Goal: Task Accomplishment & Management: Complete application form

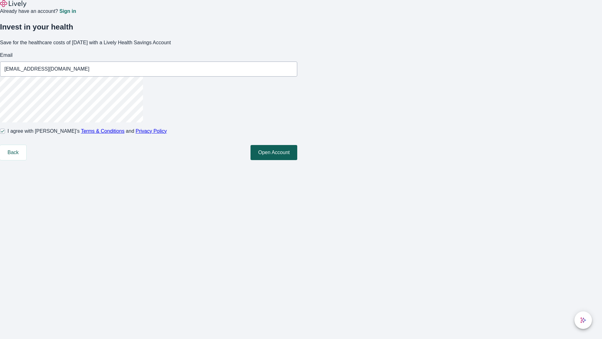
click at [297, 160] on button "Open Account" at bounding box center [274, 152] width 47 height 15
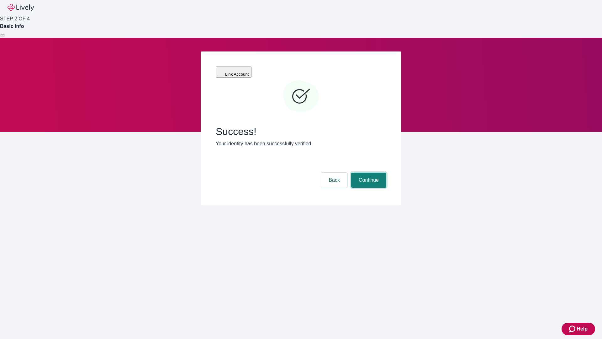
click at [368, 173] on button "Continue" at bounding box center [368, 180] width 35 height 15
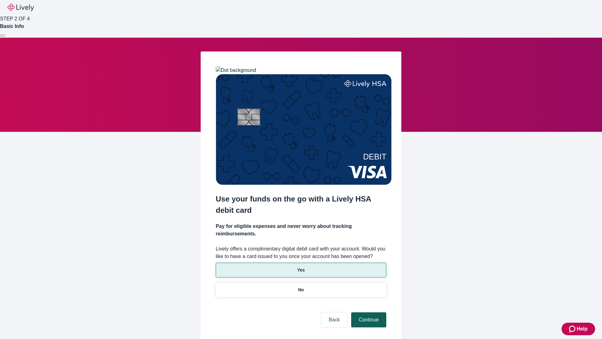
click at [301, 267] on p "Yes" at bounding box center [301, 270] width 8 height 7
click at [368, 312] on button "Continue" at bounding box center [368, 319] width 35 height 15
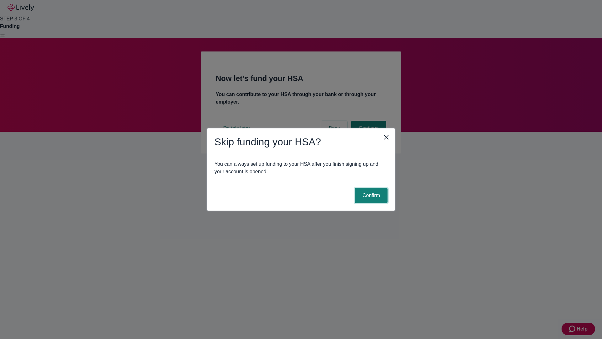
click at [371, 195] on button "Confirm" at bounding box center [371, 195] width 33 height 15
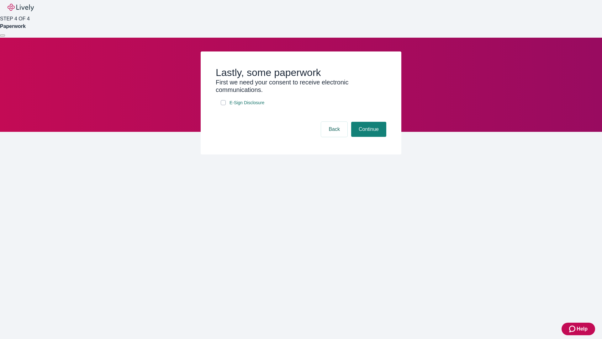
click at [223, 105] on input "E-Sign Disclosure" at bounding box center [223, 102] width 5 height 5
checkbox input "true"
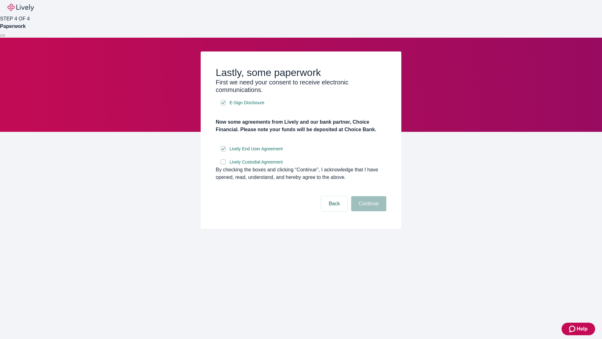
click at [223, 164] on input "Lively Custodial Agreement" at bounding box center [223, 161] width 5 height 5
checkbox input "true"
click at [368, 211] on button "Continue" at bounding box center [368, 203] width 35 height 15
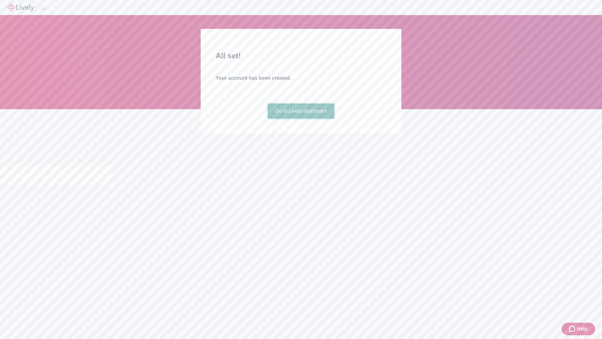
click at [301, 119] on link "Go to Lively dashboard" at bounding box center [301, 111] width 67 height 15
